Goal: Check status

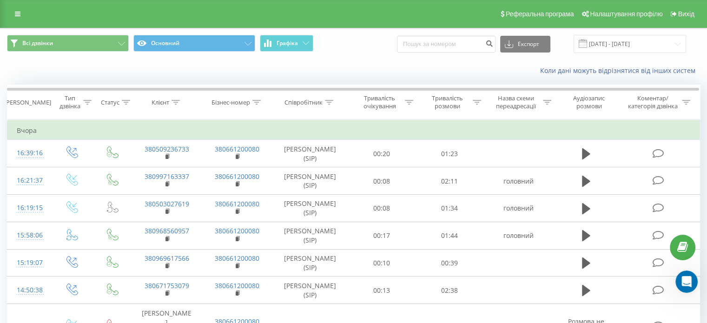
scroll to position [1, 0]
click at [600, 48] on input "[DATE] - [DATE]" at bounding box center [629, 44] width 112 height 18
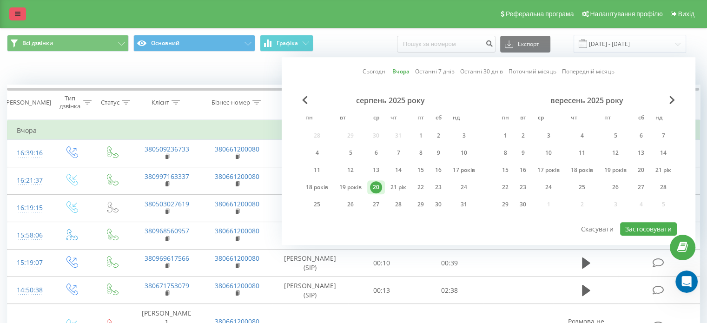
click at [24, 11] on link at bounding box center [17, 13] width 17 height 13
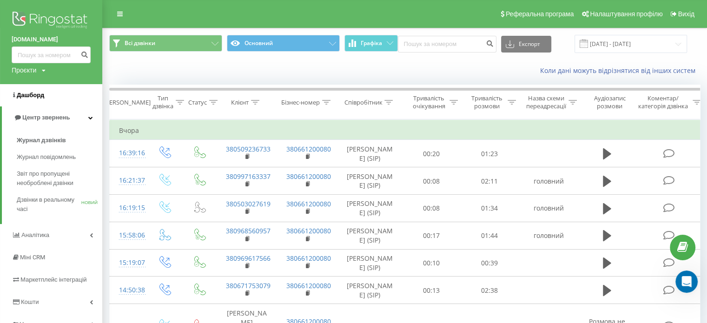
click at [44, 95] on link "Дашборд" at bounding box center [51, 95] width 102 height 22
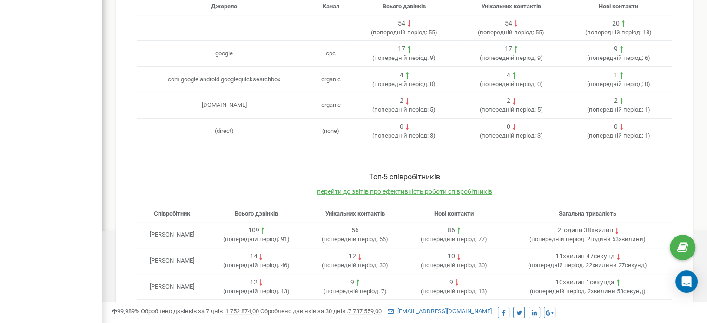
scroll to position [366, 0]
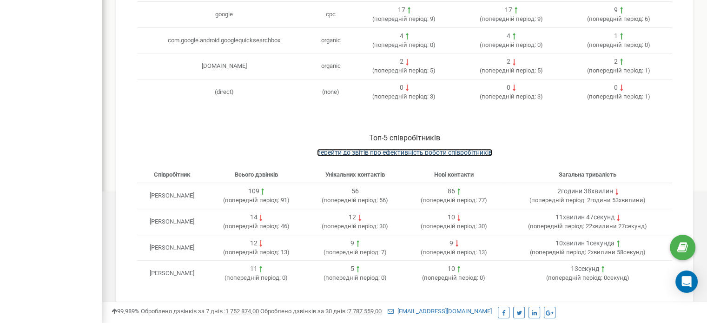
click at [370, 149] on span "перейти до звітів про ефективність роботи співробітників" at bounding box center [404, 152] width 175 height 7
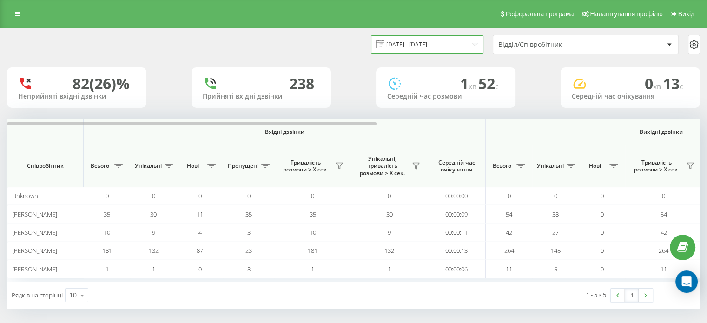
click at [424, 46] on input "[DATE] - [DATE]" at bounding box center [427, 44] width 112 height 18
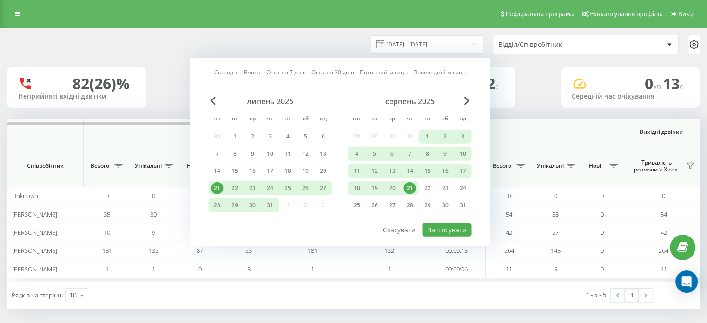
click at [411, 183] on div "21" at bounding box center [409, 188] width 12 height 12
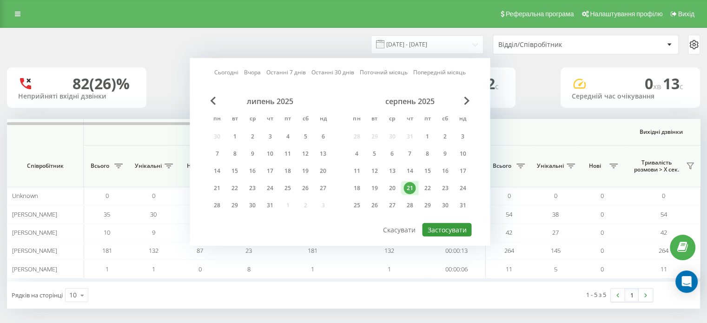
click at [444, 230] on button "Застосувати" at bounding box center [446, 229] width 49 height 13
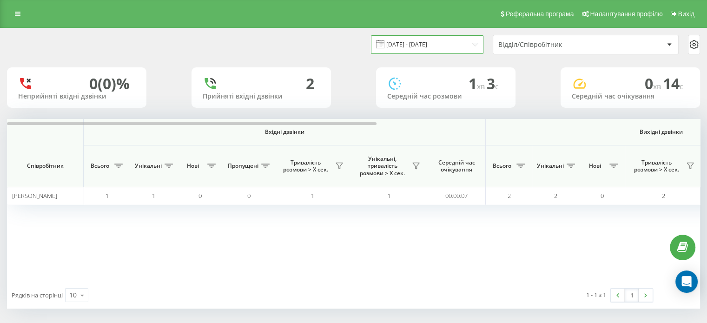
click at [450, 44] on input "[DATE] - [DATE]" at bounding box center [427, 44] width 112 height 18
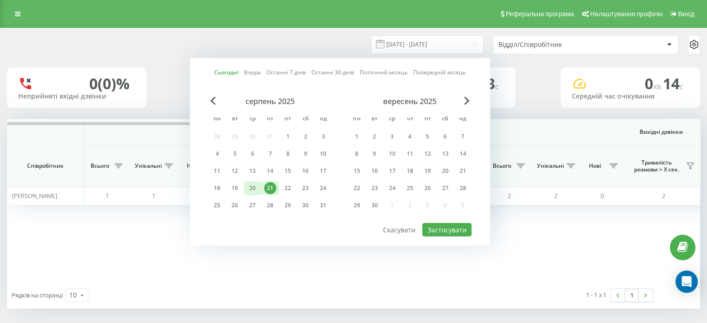
click at [250, 188] on div "20" at bounding box center [252, 188] width 12 height 12
click at [439, 228] on button "Застосувати" at bounding box center [446, 229] width 49 height 13
type input "[DATE] - [DATE]"
